Goal: Navigation & Orientation: Understand site structure

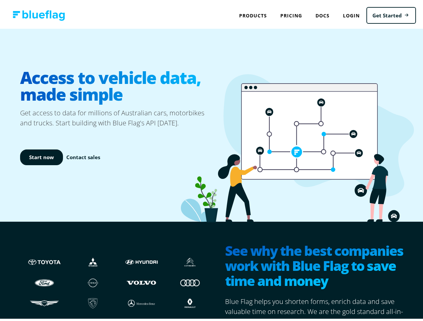
click at [211, 161] on icon at bounding box center [297, 146] width 233 height 148
